Goal: Transaction & Acquisition: Book appointment/travel/reservation

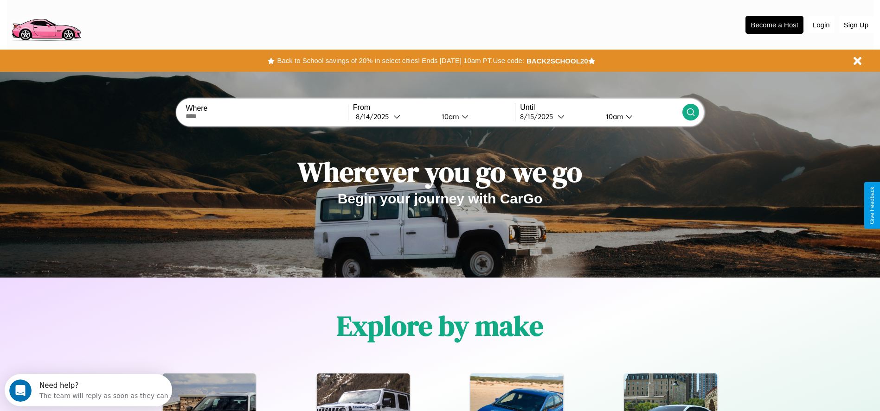
scroll to position [193, 0]
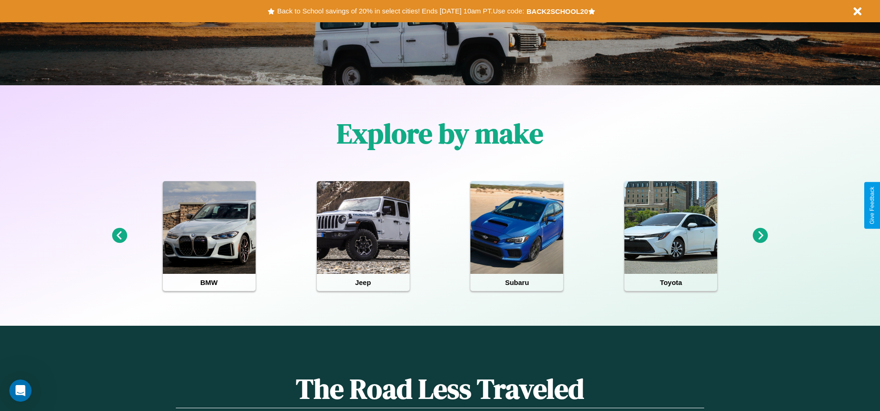
click at [119, 236] on icon at bounding box center [119, 235] width 15 height 15
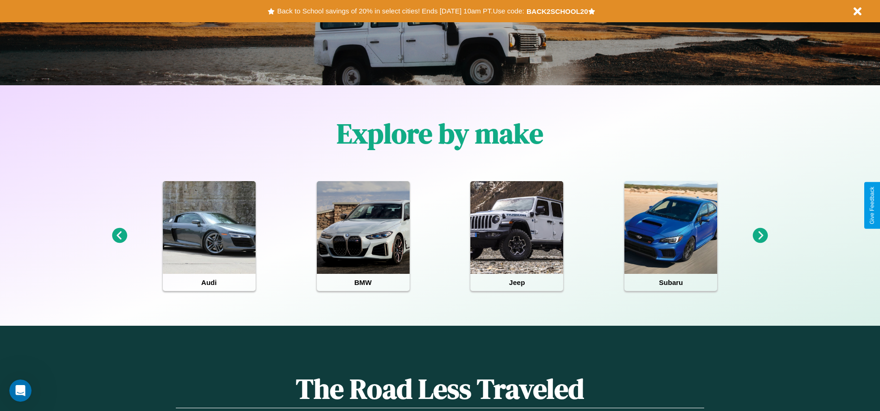
click at [760, 236] on icon at bounding box center [760, 235] width 15 height 15
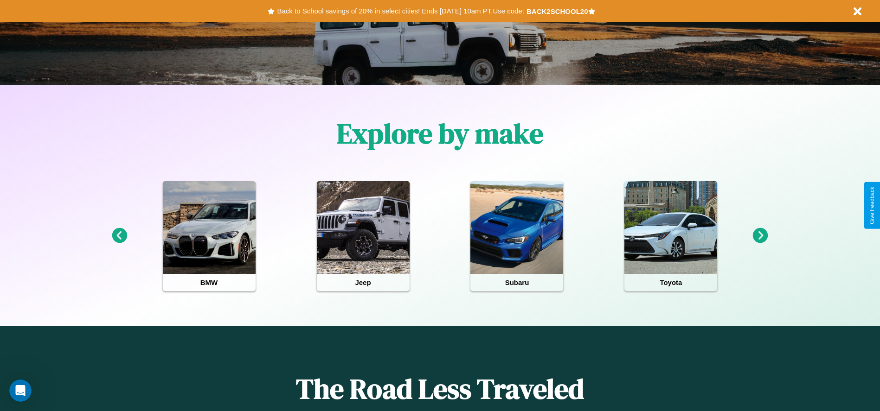
click at [760, 236] on icon at bounding box center [760, 235] width 15 height 15
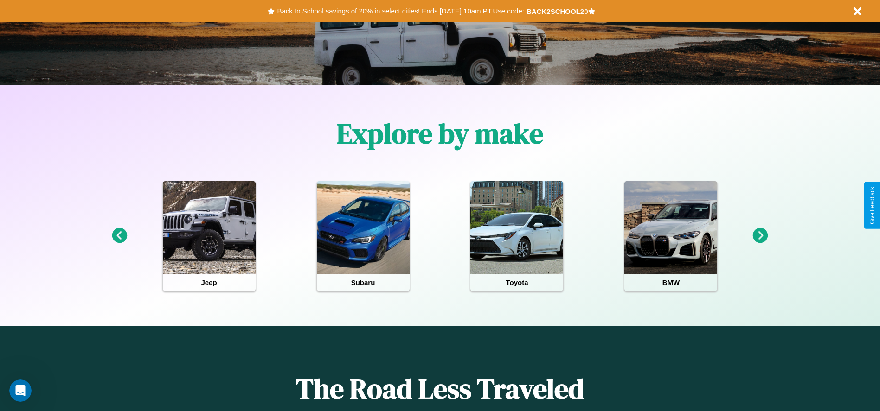
click at [760, 236] on icon at bounding box center [760, 235] width 15 height 15
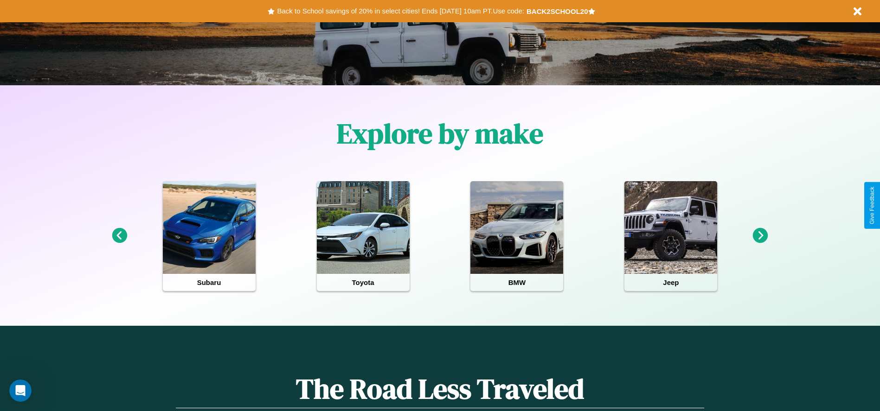
click at [760, 236] on icon at bounding box center [760, 235] width 15 height 15
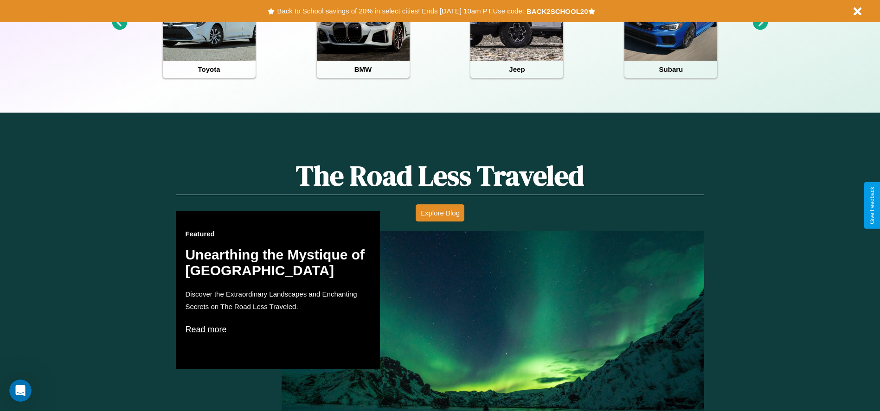
scroll to position [413, 0]
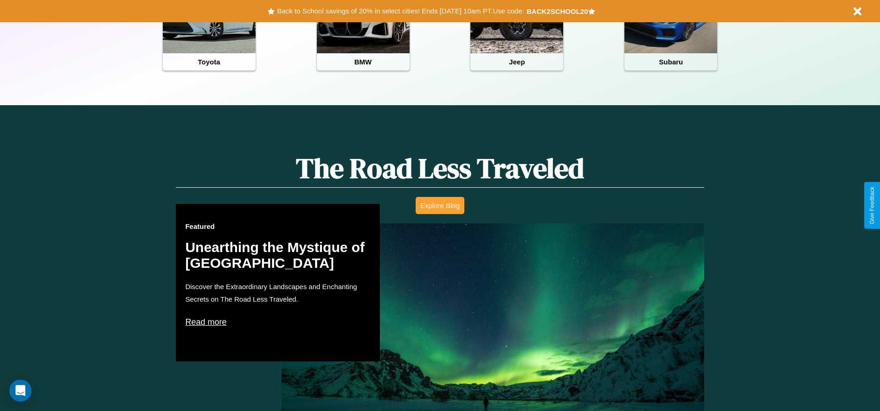
click at [440, 206] on button "Explore Blog" at bounding box center [440, 205] width 49 height 17
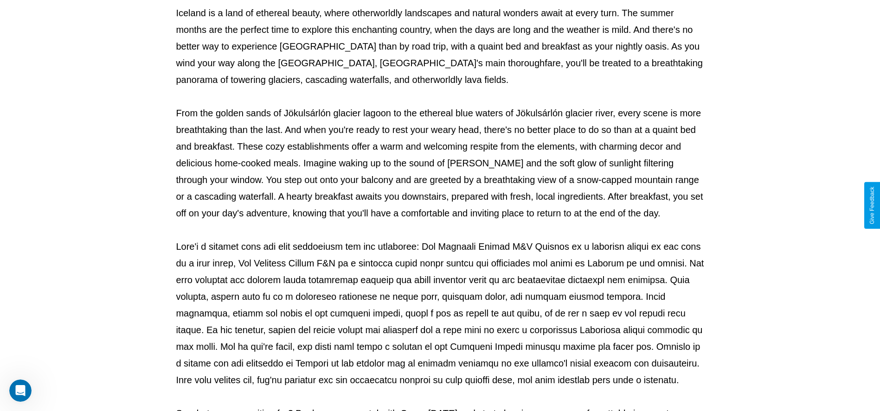
scroll to position [308, 0]
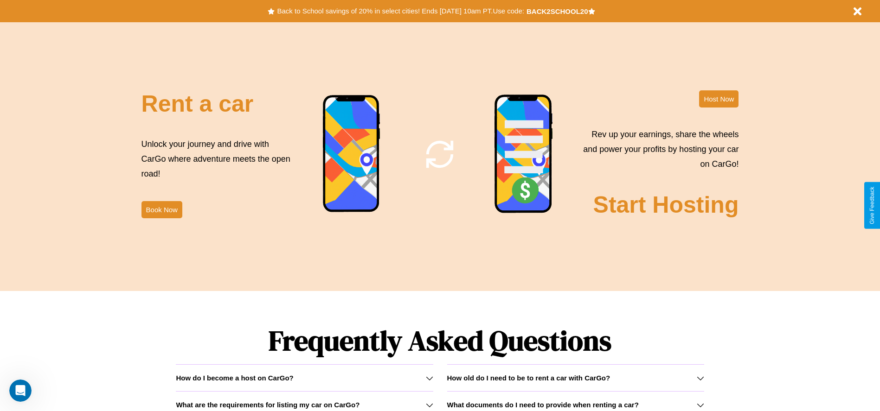
scroll to position [1122, 0]
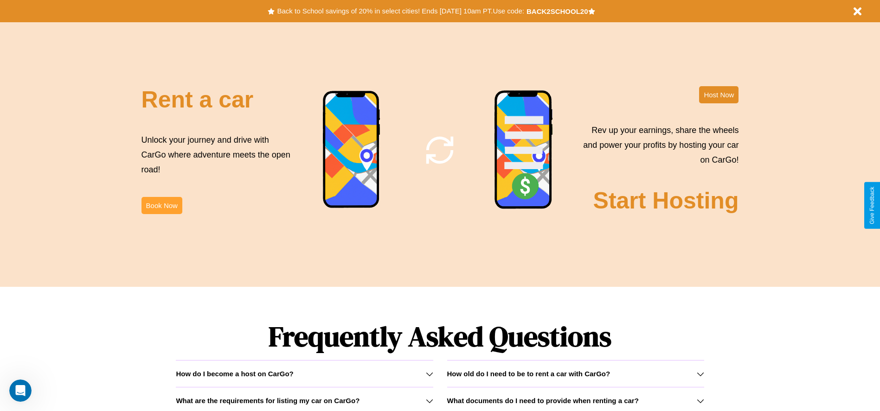
click at [161, 206] on button "Book Now" at bounding box center [161, 205] width 41 height 17
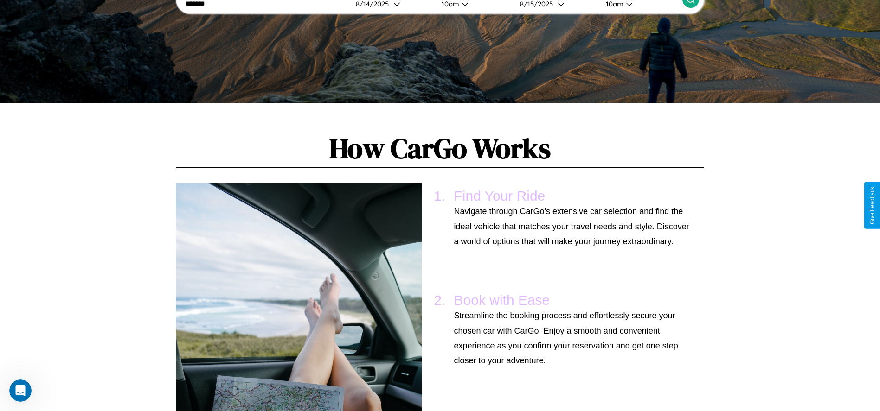
scroll to position [682, 0]
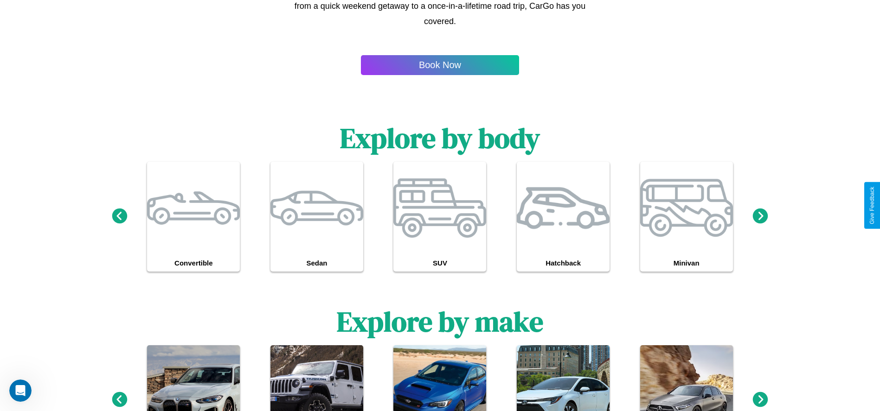
type input "*******"
click at [760, 400] on icon at bounding box center [760, 399] width 15 height 15
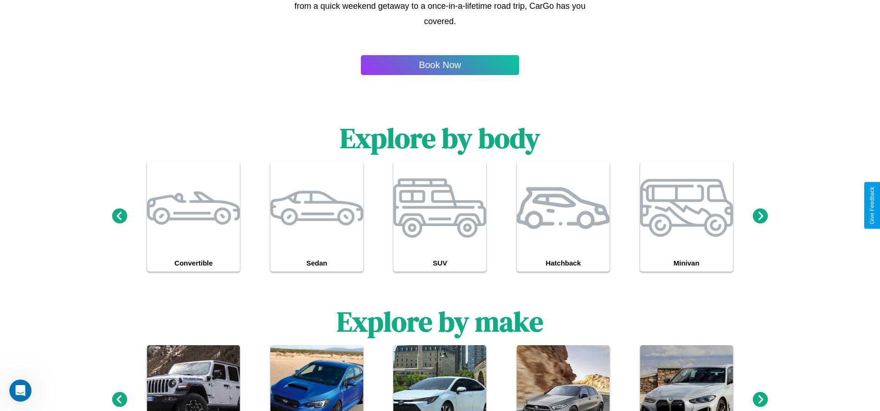
scroll to position [0, 0]
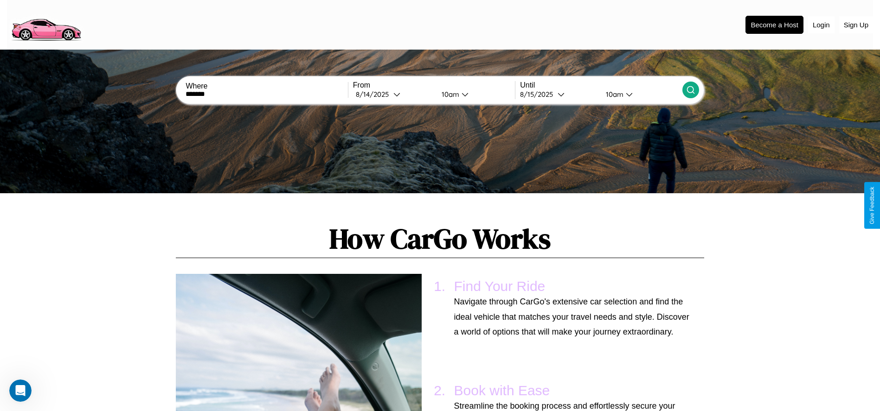
click at [690, 90] on icon at bounding box center [690, 89] width 9 height 9
